Goal: Information Seeking & Learning: Learn about a topic

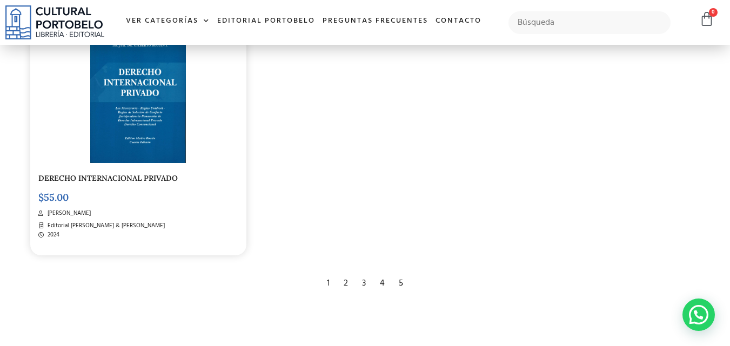
scroll to position [1824, 0]
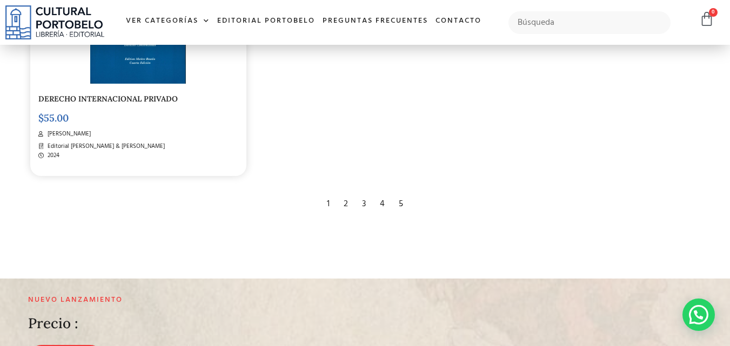
click at [342, 204] on div "2" at bounding box center [345, 204] width 15 height 24
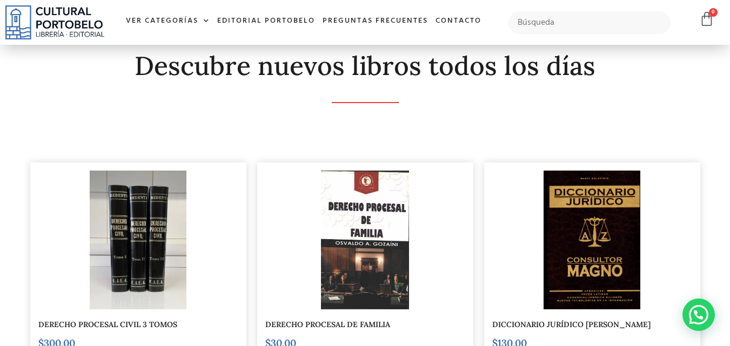
scroll to position [59, 0]
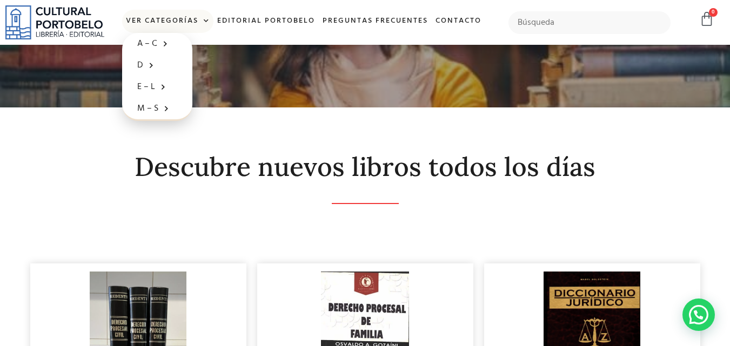
click at [204, 22] on span at bounding box center [203, 21] width 11 height 16
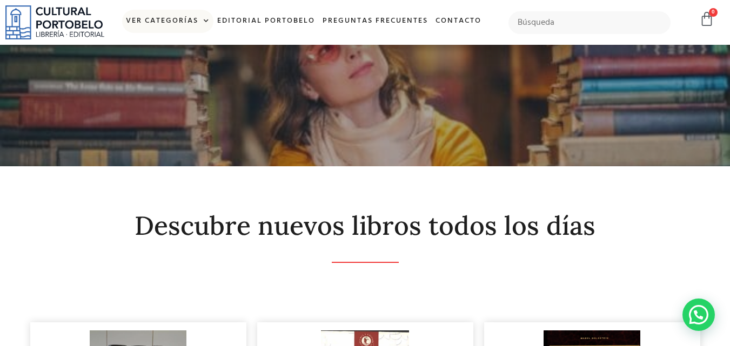
click at [203, 24] on span at bounding box center [203, 21] width 11 height 16
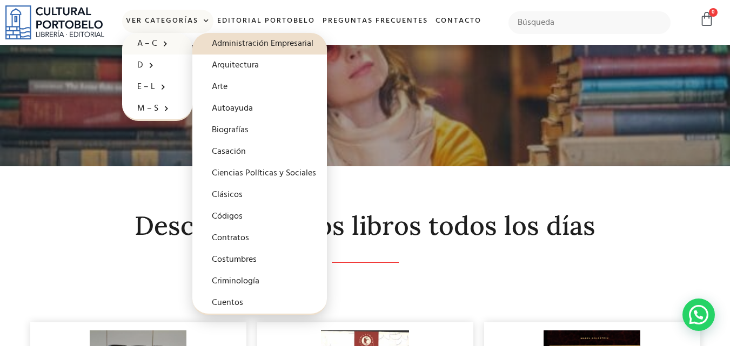
click at [157, 44] on span at bounding box center [162, 43] width 11 height 17
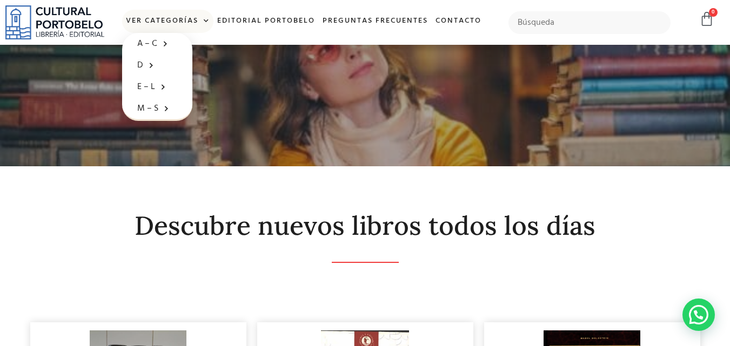
click at [204, 23] on span at bounding box center [203, 21] width 11 height 16
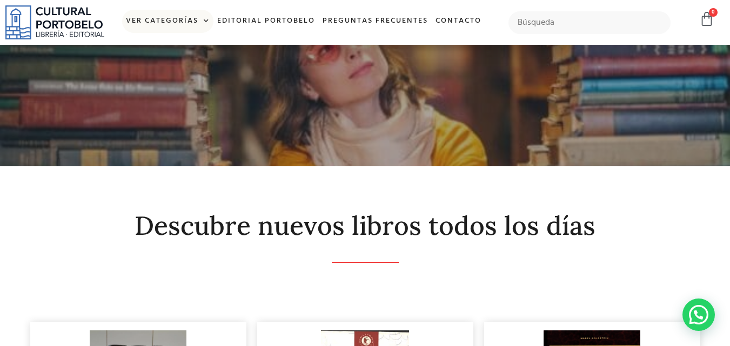
click at [204, 23] on span at bounding box center [203, 21] width 11 height 16
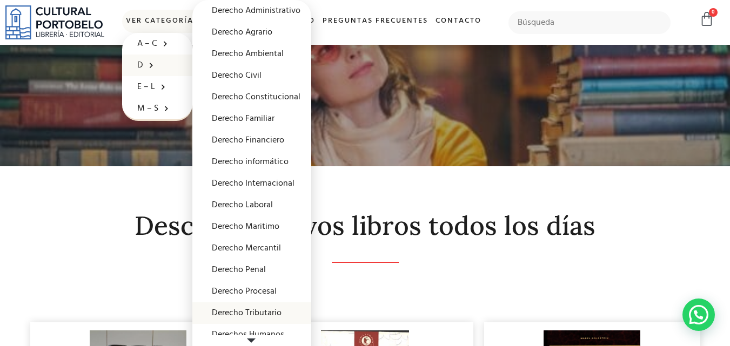
click at [263, 311] on link "Derecho Tributario" at bounding box center [251, 314] width 119 height 22
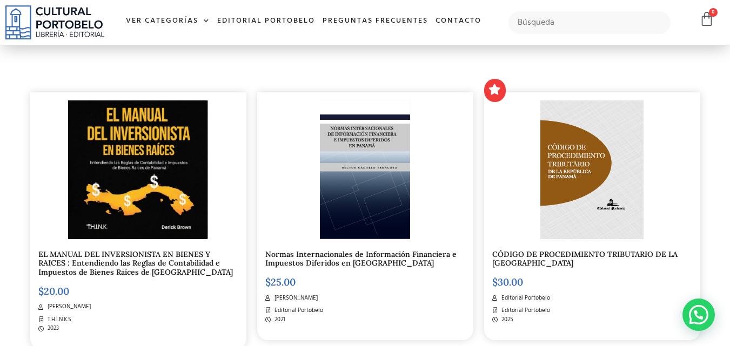
scroll to position [252, 0]
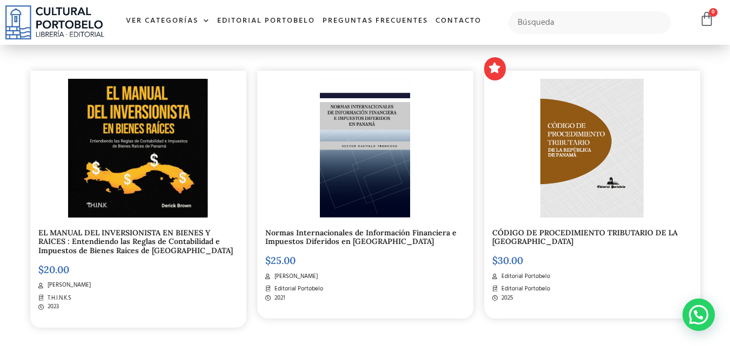
click at [577, 233] on link "CÓDIGO DE PROCEDIMIENTO TRIBUTARIO DE LA REPÚBLICA DE PANAMÁ" at bounding box center [584, 237] width 185 height 19
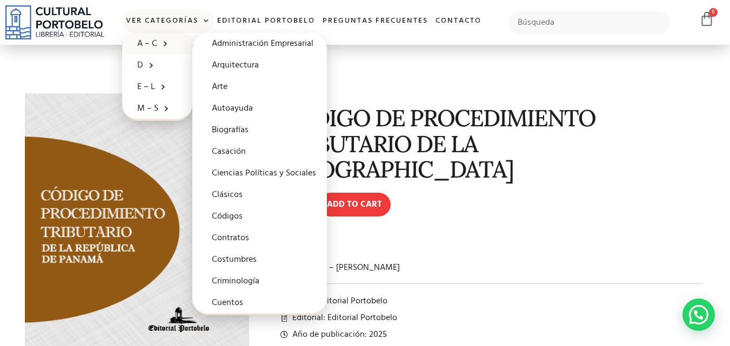
click at [150, 42] on link "A – C" at bounding box center [157, 44] width 70 height 22
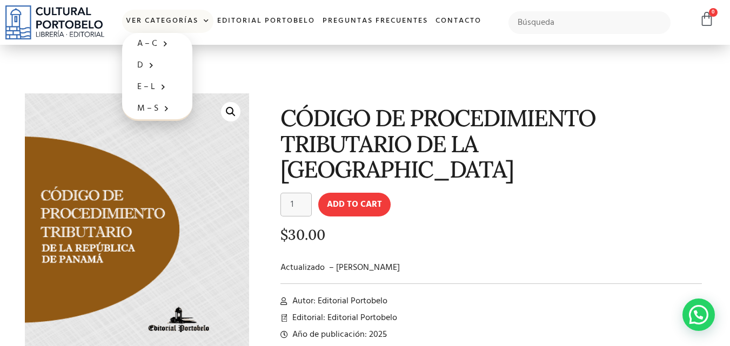
click at [204, 21] on span at bounding box center [203, 21] width 11 height 16
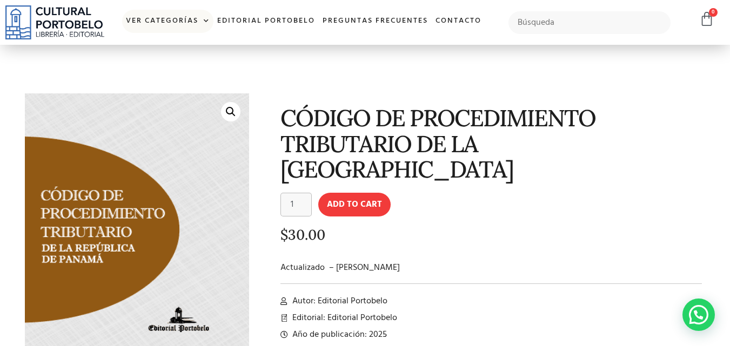
click at [204, 21] on span at bounding box center [203, 21] width 11 height 16
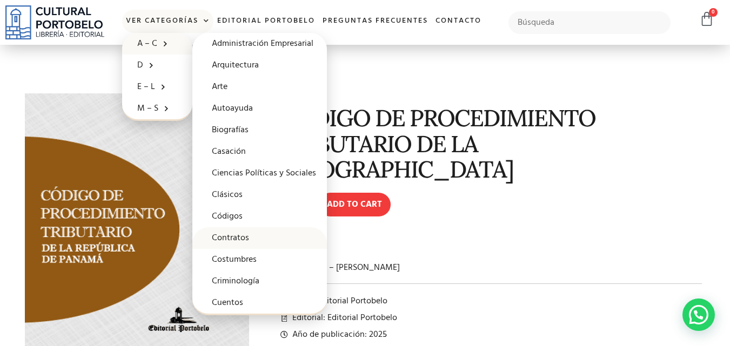
click at [242, 238] on link "Contratos" at bounding box center [259, 239] width 135 height 22
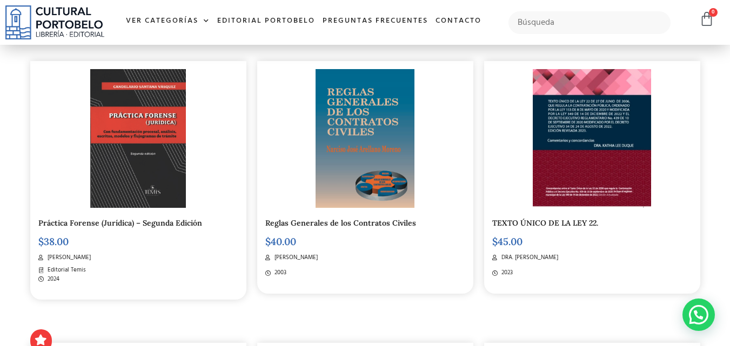
scroll to position [531, 0]
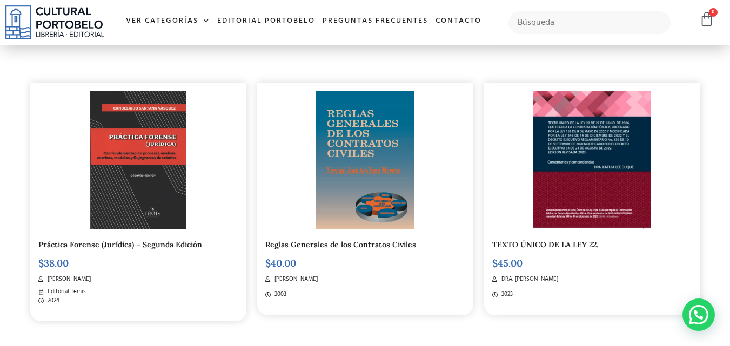
click at [525, 243] on link "TEXTO ÚNICO DE LA LEY 22." at bounding box center [545, 245] width 106 height 10
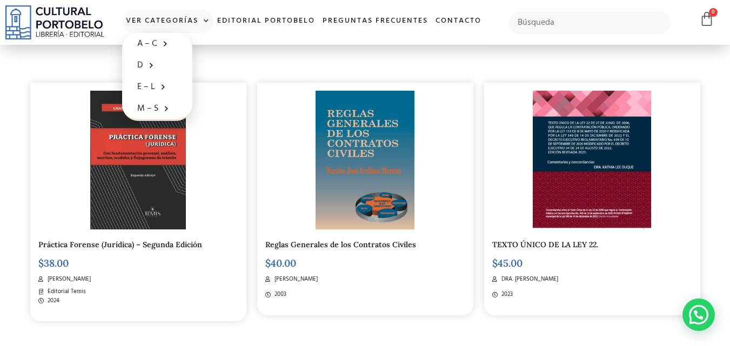
click at [205, 22] on span at bounding box center [203, 21] width 11 height 16
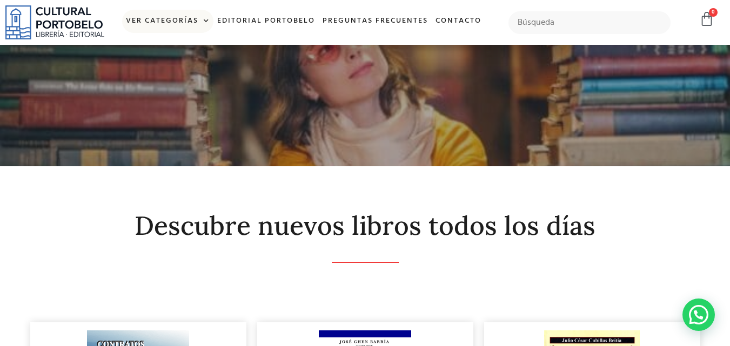
click at [205, 22] on span at bounding box center [203, 21] width 11 height 16
click at [546, 27] on input "text" at bounding box center [590, 22] width 163 height 23
type input "itbms"
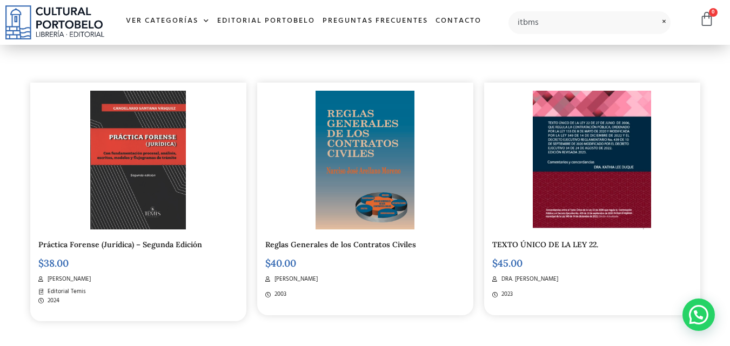
click at [135, 146] on img at bounding box center [137, 160] width 95 height 138
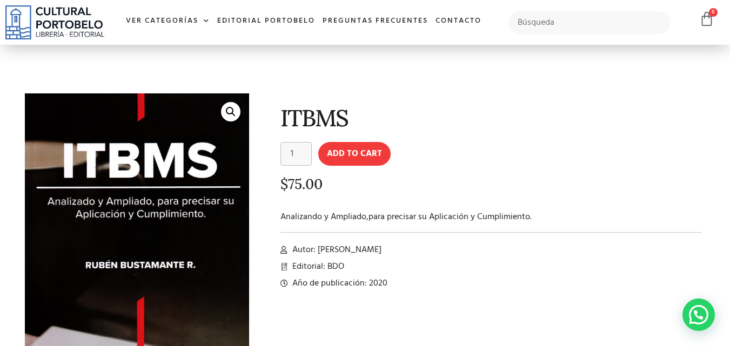
click at [678, 287] on li "Año de publicación: 2020" at bounding box center [492, 283] width 422 height 13
click at [552, 26] on input "text" at bounding box center [590, 22] width 163 height 23
type input "impuesto sobre la renta"
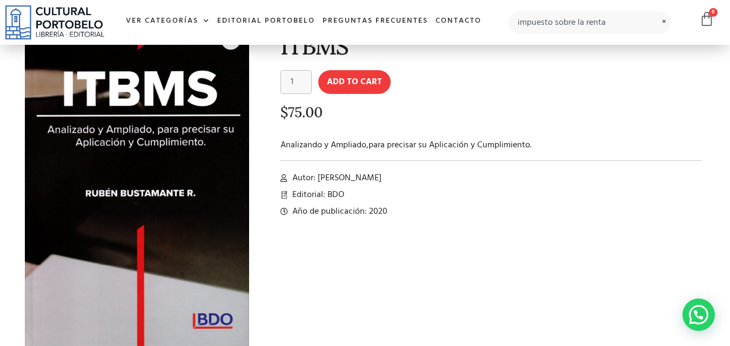
scroll to position [173, 0]
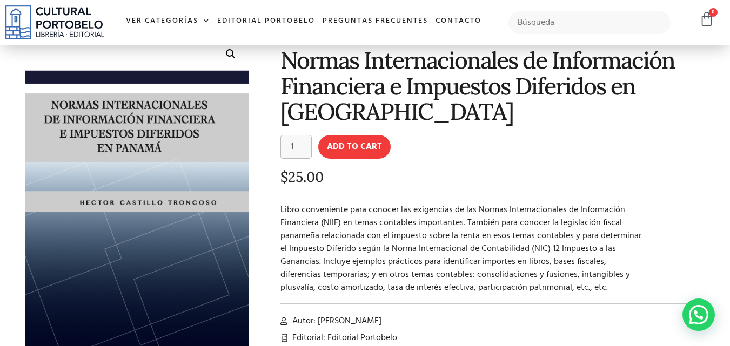
scroll to position [50, 0]
